Goal: Task Accomplishment & Management: Manage account settings

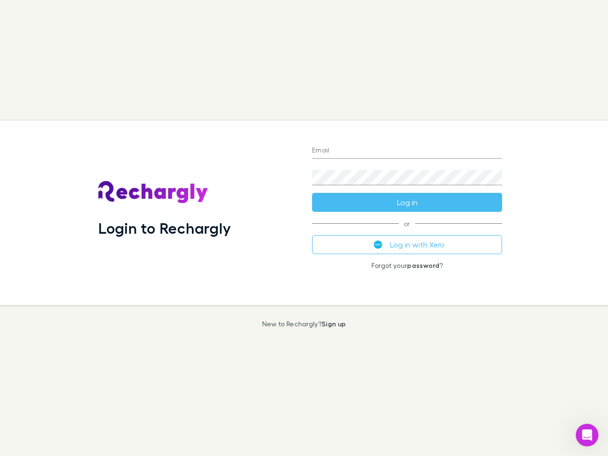
click at [304, 228] on div "Login to Rechargly" at bounding box center [198, 213] width 214 height 184
click at [407, 151] on input "Email" at bounding box center [407, 150] width 190 height 15
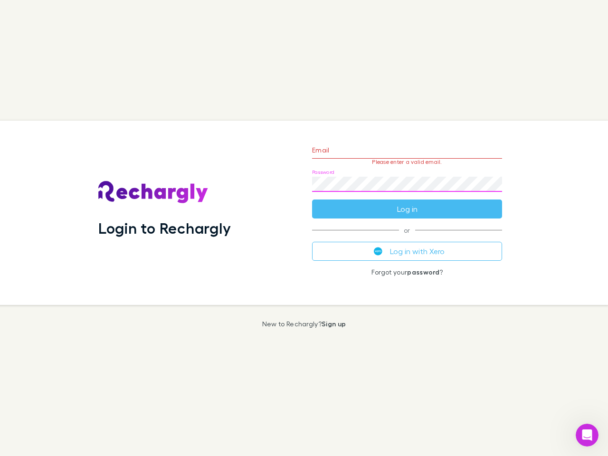
click at [407, 202] on form "Email Please enter a valid email. Password Log in" at bounding box center [407, 177] width 190 height 83
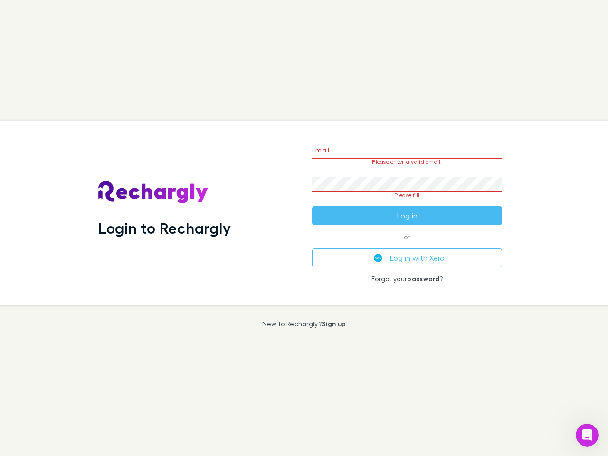
click at [407, 245] on div "Email Please enter a valid email. Password Please fill Log in or Log in with Xe…" at bounding box center [406, 213] width 205 height 184
click at [587, 435] on icon "Open Intercom Messenger" at bounding box center [587, 435] width 16 height 16
